Goal: Use online tool/utility: Utilize a website feature to perform a specific function

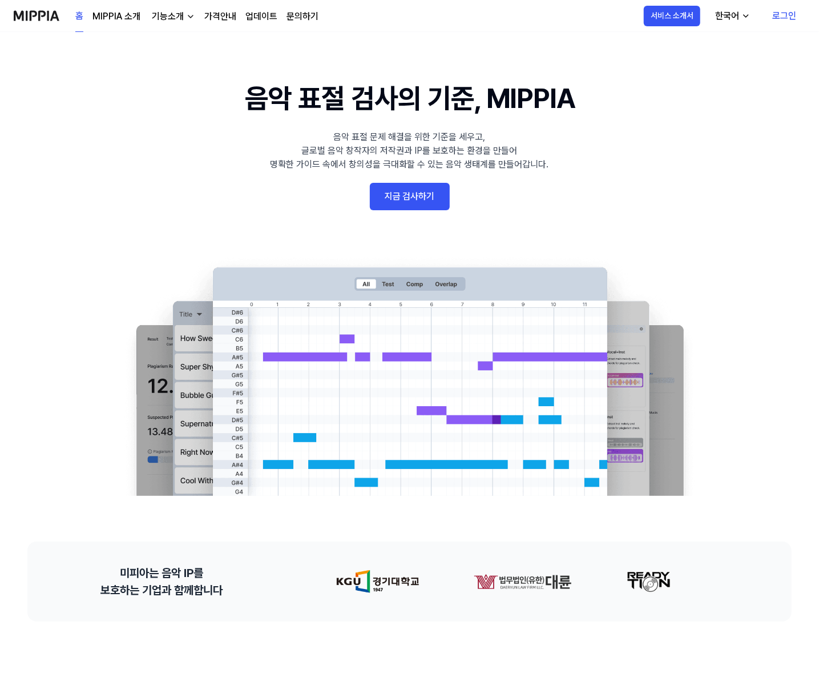
drag, startPoint x: 174, startPoint y: 0, endPoint x: 118, endPoint y: 178, distance: 186.7
click at [118, 178] on 배너 "음악 표절 검사의 기준, MIPPIA 음악 표절 문제 해결을 위한 기준을 세우고, 글로벌 음악 창작자의 저작권과 IP를 보호하는 환경을 만들어…" at bounding box center [409, 287] width 819 height 418
click at [186, 15] on img "button" at bounding box center [190, 16] width 9 height 9
click at [100, 21] on link "MIPPIA 소개" at bounding box center [116, 17] width 48 height 14
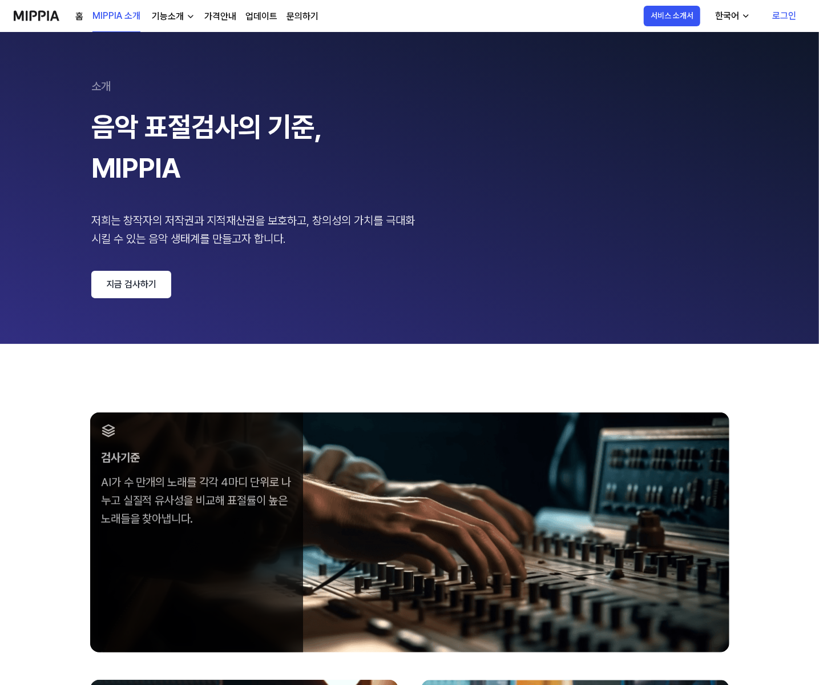
click at [260, 18] on link "업데이트" at bounding box center [261, 17] width 32 height 14
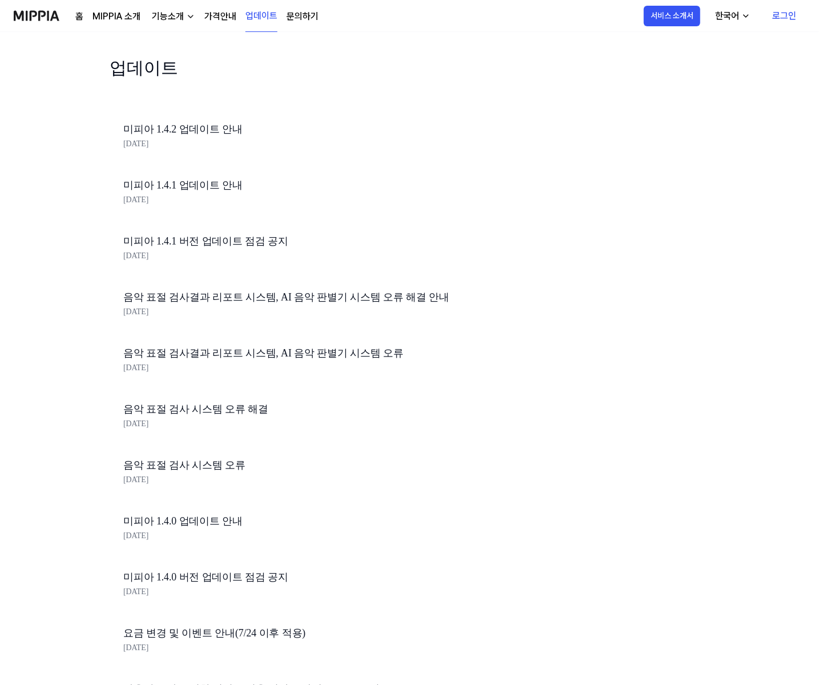
click at [55, 15] on img at bounding box center [37, 15] width 46 height 31
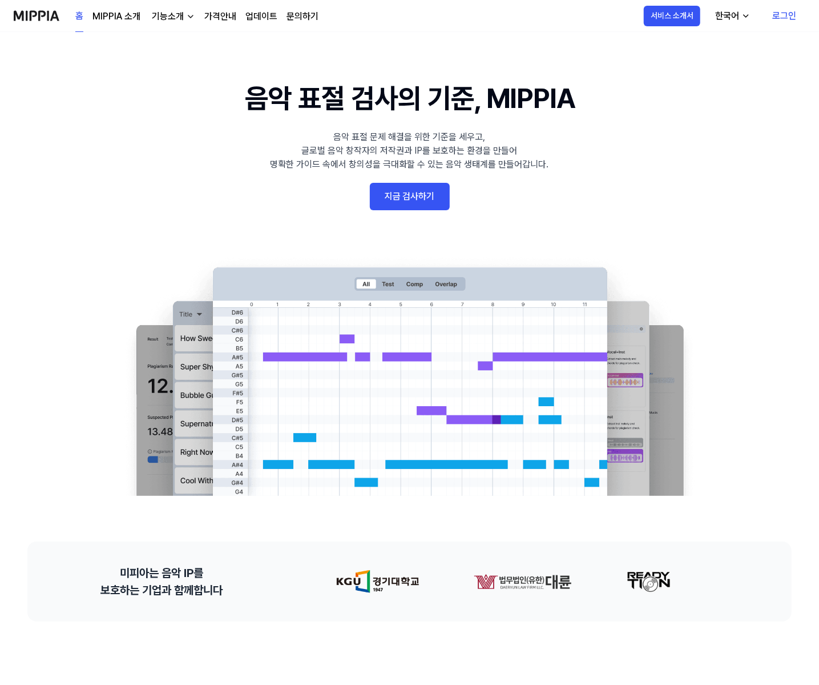
click at [791, 23] on link "로그인" at bounding box center [784, 16] width 42 height 32
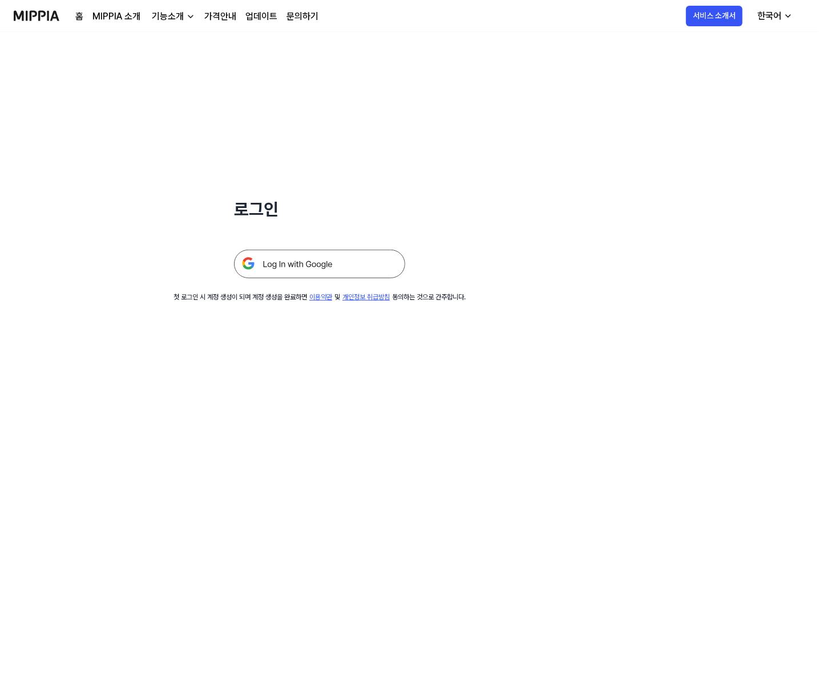
click at [369, 265] on img at bounding box center [319, 263] width 171 height 29
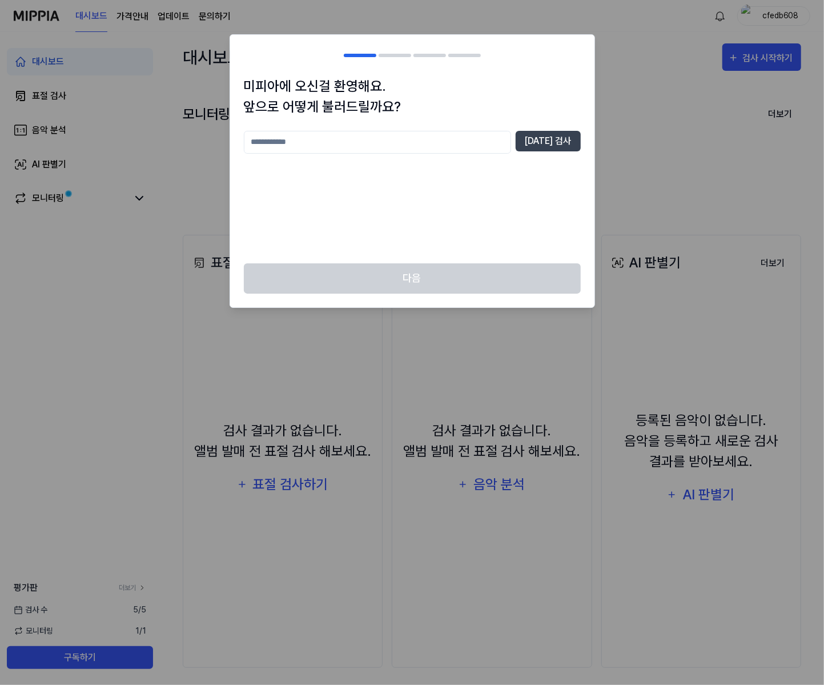
click at [444, 143] on input "text" at bounding box center [377, 142] width 267 height 23
type input "***"
click at [560, 140] on button "[DATE] 검사" at bounding box center [548, 141] width 65 height 21
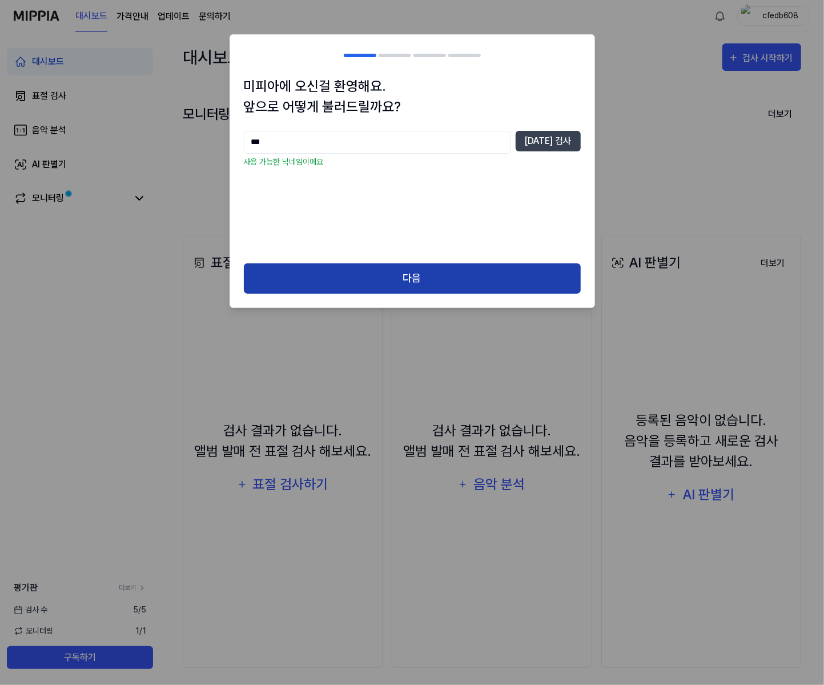
click at [438, 270] on button "다음" at bounding box center [412, 278] width 337 height 30
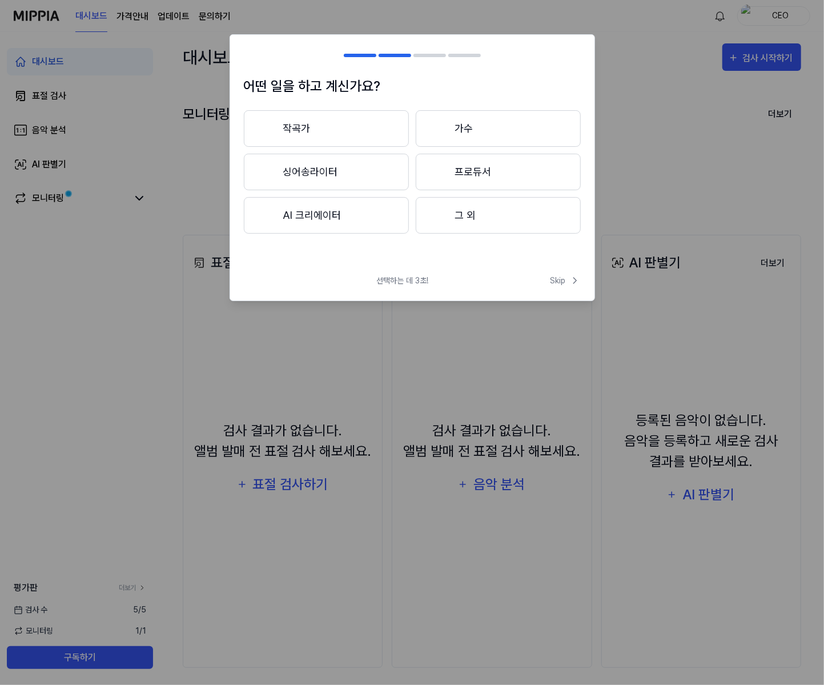
click at [488, 170] on button "프로듀서" at bounding box center [498, 172] width 165 height 37
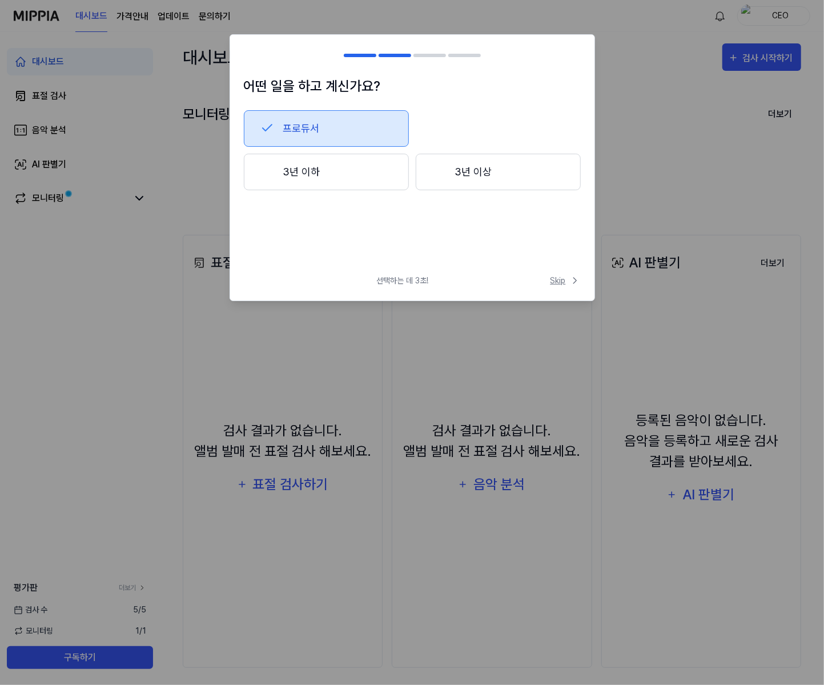
click at [567, 282] on span "Skip" at bounding box center [565, 281] width 30 height 12
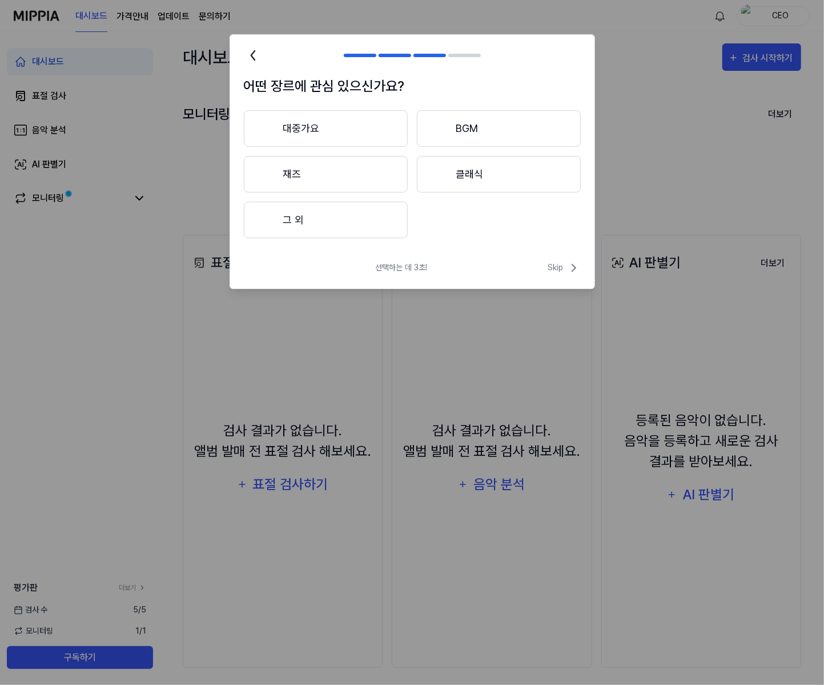
click at [353, 134] on button "대중가요" at bounding box center [326, 128] width 164 height 37
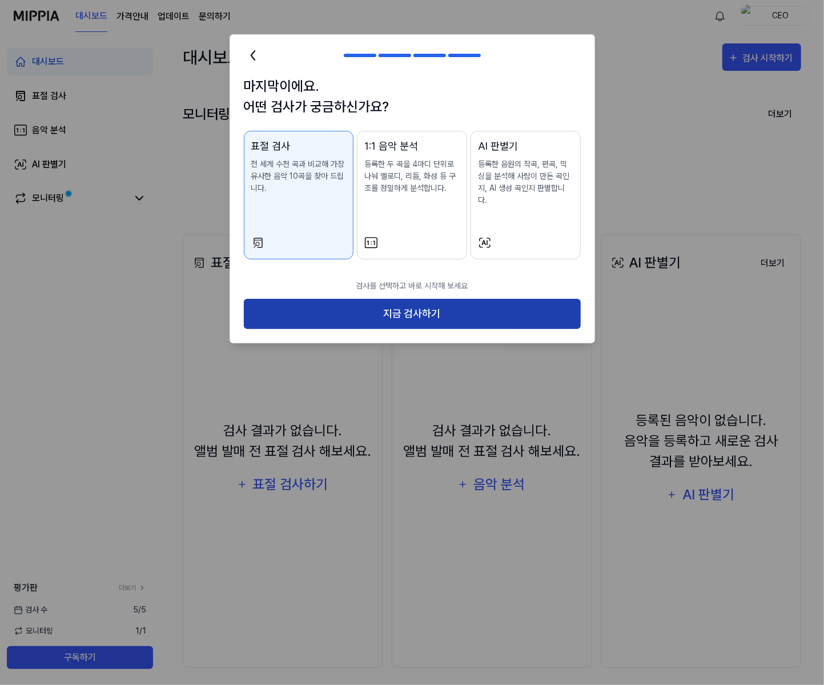
click at [456, 301] on button "지금 검사하기" at bounding box center [412, 314] width 337 height 30
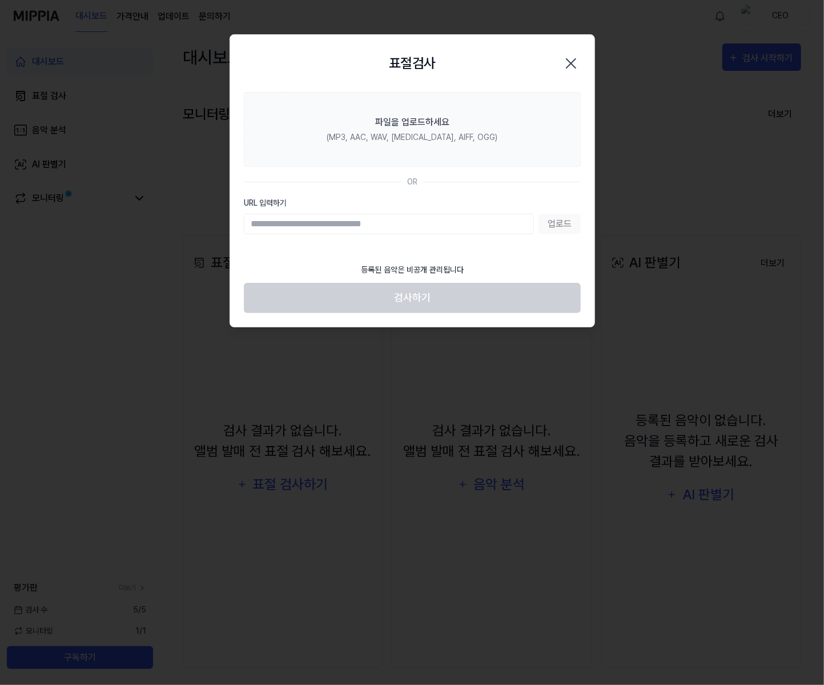
click at [381, 73] on div "표절검사 닫기" at bounding box center [412, 64] width 337 height 30
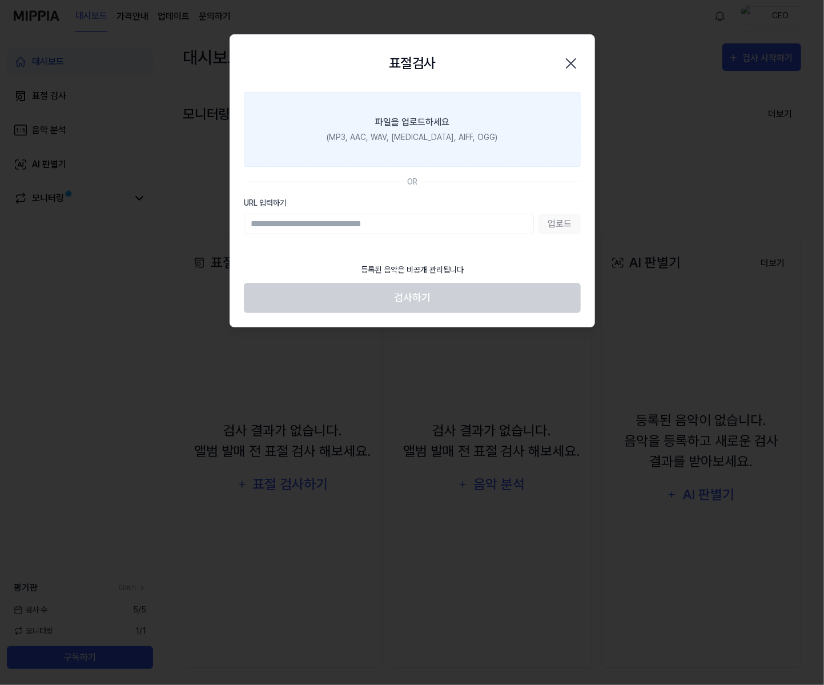
click at [409, 125] on div "파일을 업로드하세요" at bounding box center [412, 122] width 74 height 14
click at [0, 0] on input "파일을 업로드하세요 (MP3, AAC, WAV, [MEDICAL_DATA], AIFF, OGG)" at bounding box center [0, 0] width 0 height 0
click at [412, 135] on div "(MP3, AAC, WAV, [MEDICAL_DATA], AIFF, OGG)" at bounding box center [412, 137] width 171 height 12
click at [0, 0] on input "파일을 업로드하세요 (MP3, AAC, WAV, [MEDICAL_DATA], AIFF, OGG)" at bounding box center [0, 0] width 0 height 0
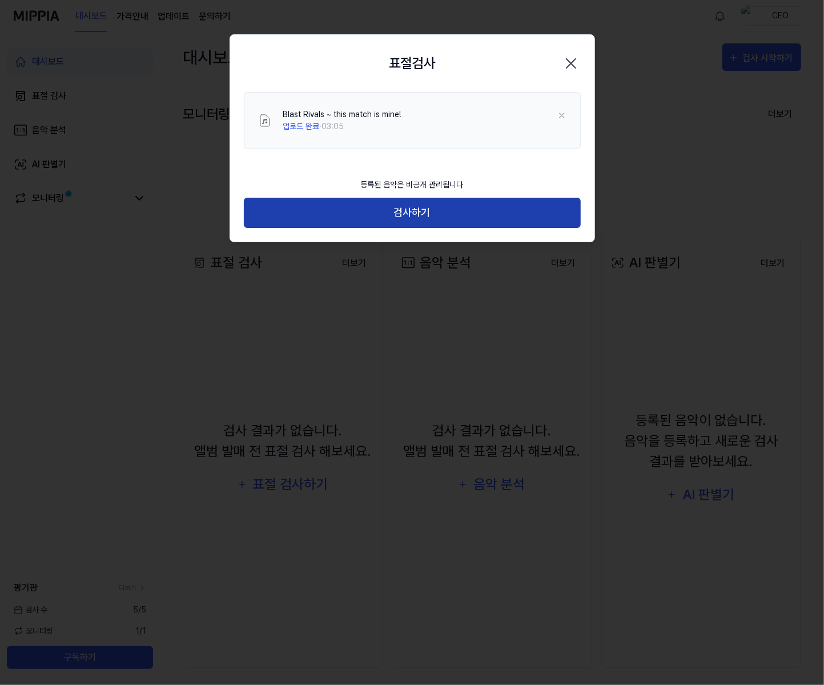
click at [367, 214] on button "검사하기" at bounding box center [412, 213] width 337 height 30
